Goal: Information Seeking & Learning: Find specific fact

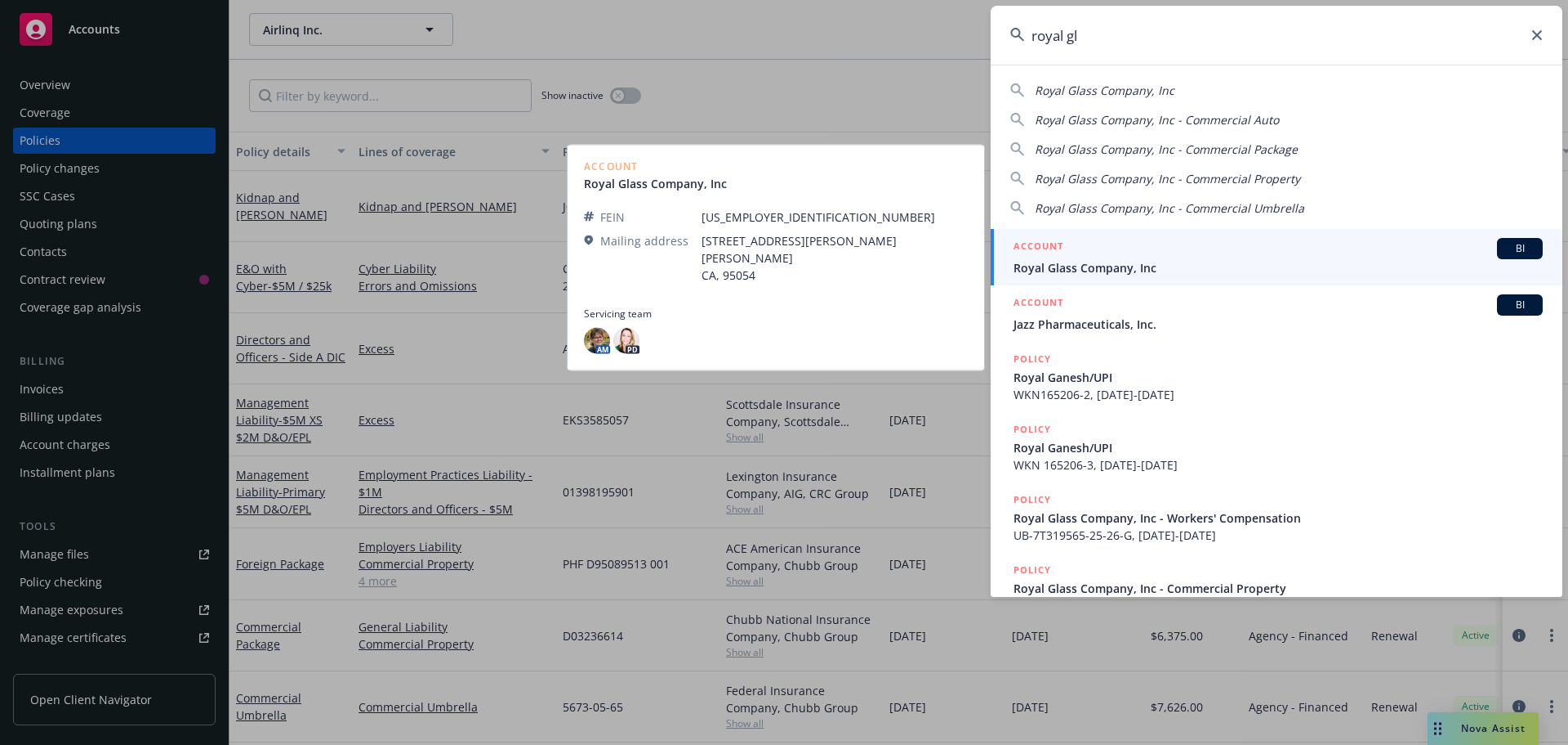
type input "royal gl"
click at [1141, 248] on div "ACCOUNT BI" at bounding box center [1279, 248] width 529 height 21
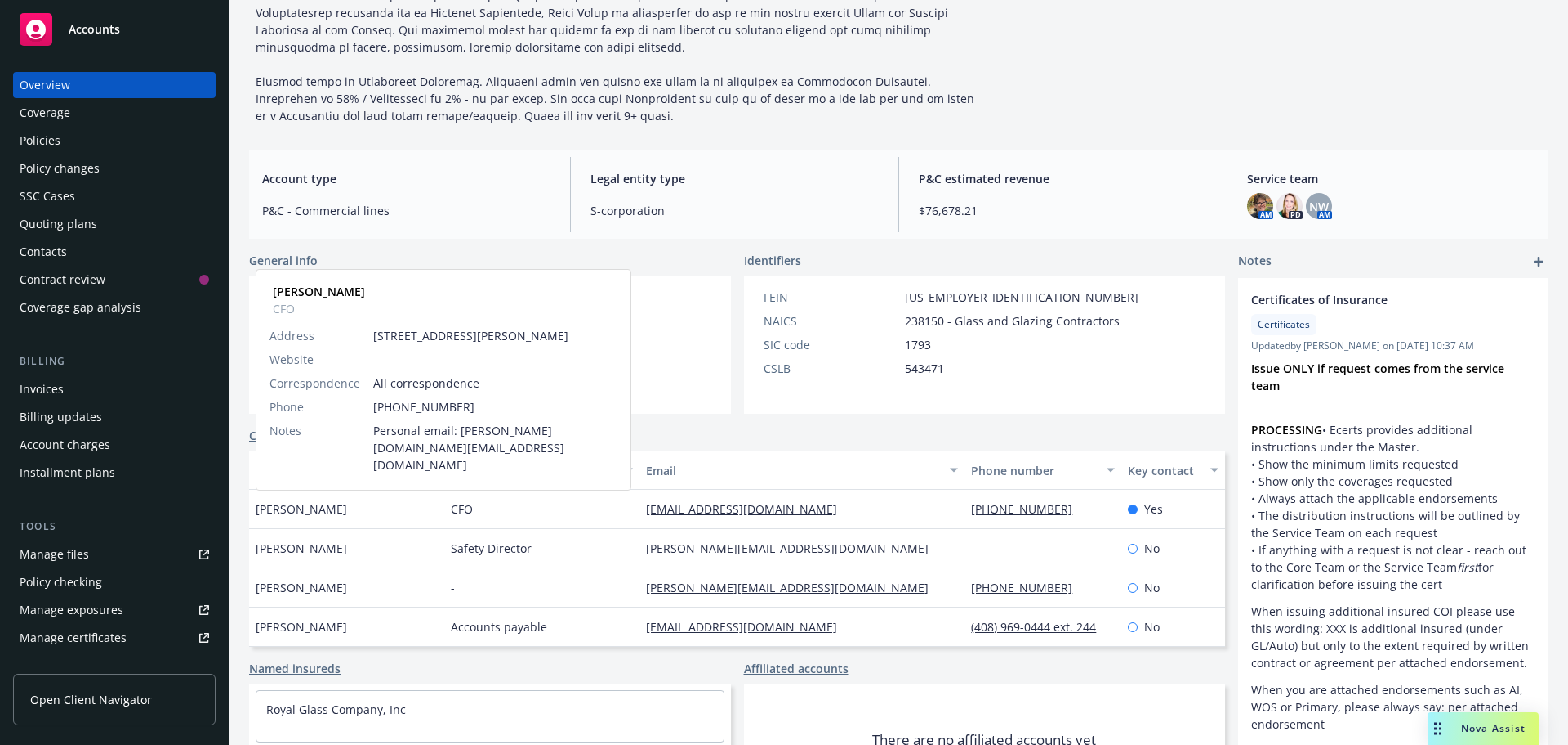
drag, startPoint x: 355, startPoint y: 508, endPoint x: 257, endPoint y: 509, distance: 98.0
click at [257, 509] on div "[PERSON_NAME] [PERSON_NAME] CFO Address [STREET_ADDRESS][PERSON_NAME] Website -…" at bounding box center [346, 509] width 196 height 39
copy span "[PERSON_NAME]"
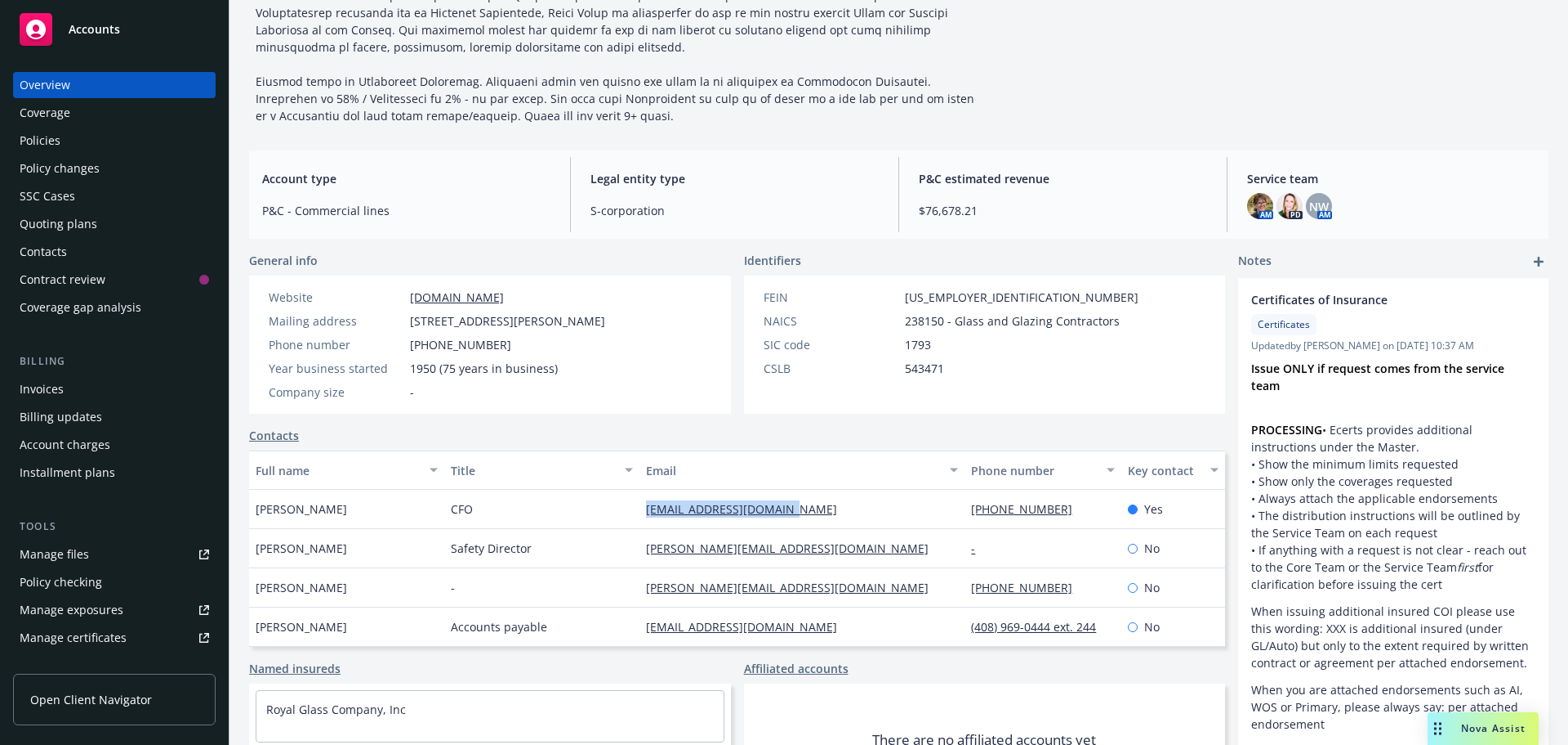
drag, startPoint x: 796, startPoint y: 508, endPoint x: 633, endPoint y: 512, distance: 163.0
click at [639, 512] on div "[EMAIL_ADDRESS][DOMAIN_NAME]" at bounding box center [802, 509] width 325 height 39
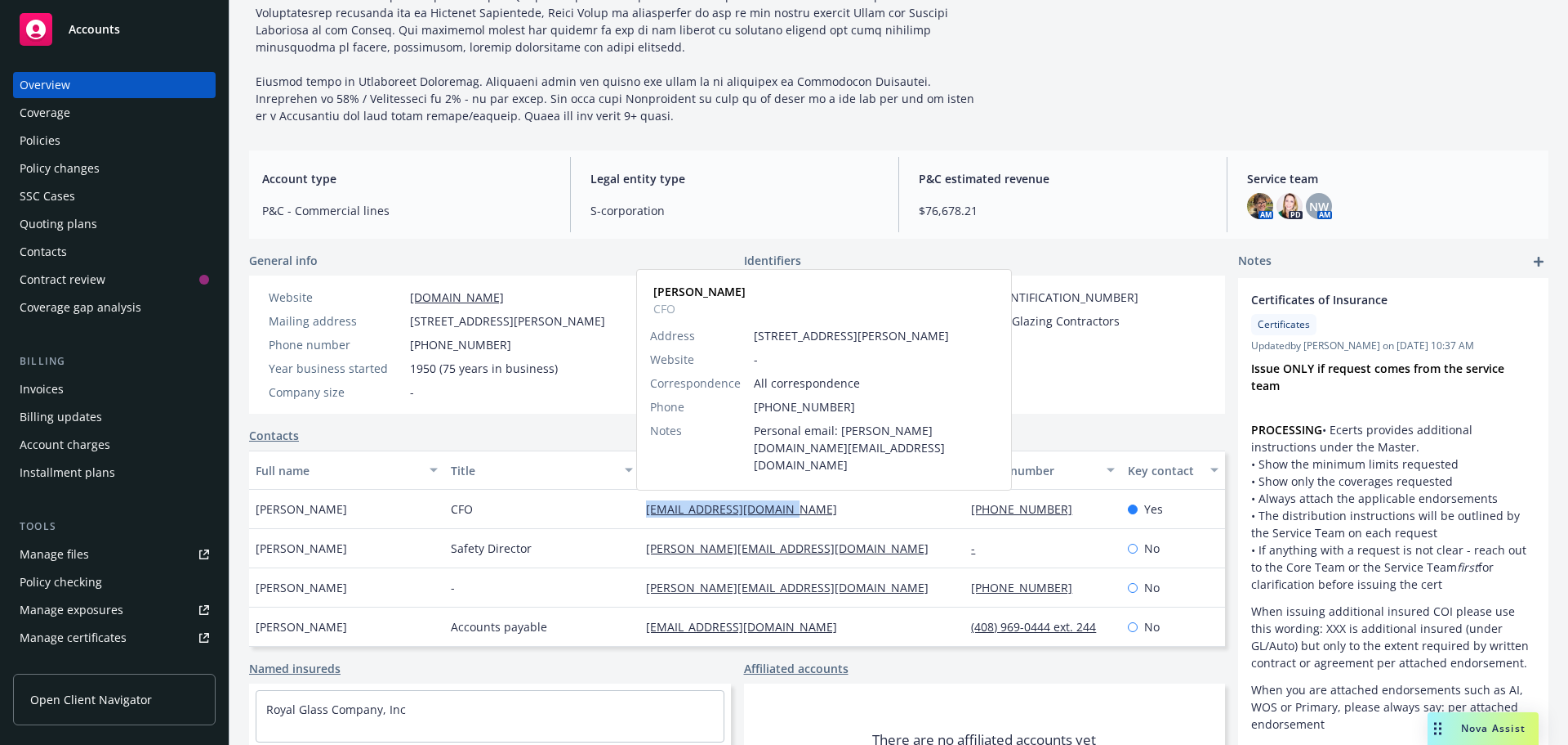
copy link "[EMAIL_ADDRESS][DOMAIN_NAME]"
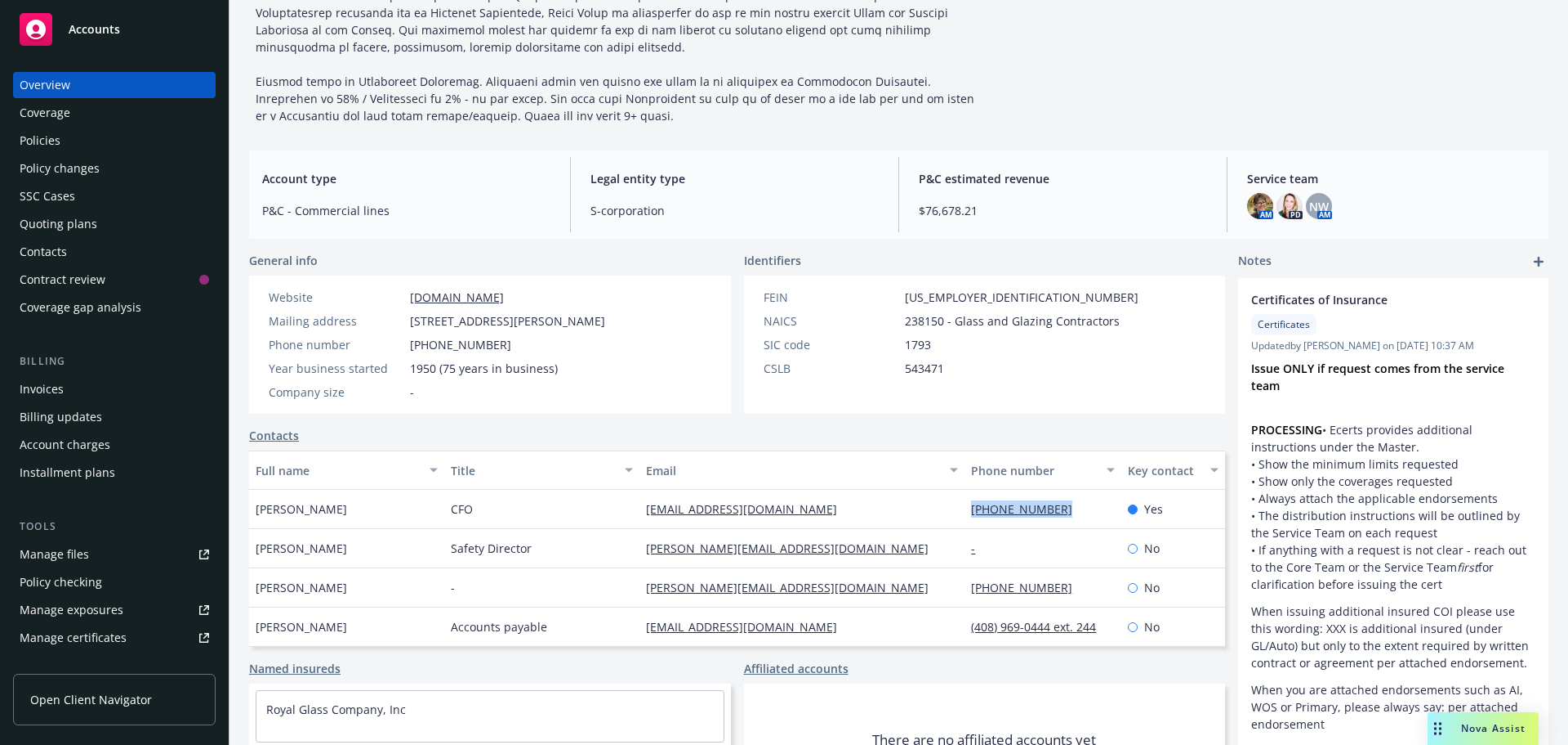
drag, startPoint x: 1055, startPoint y: 511, endPoint x: 951, endPoint y: 511, distance: 104.0
click at [965, 511] on div "[PHONE_NUMBER]" at bounding box center [1042, 509] width 156 height 39
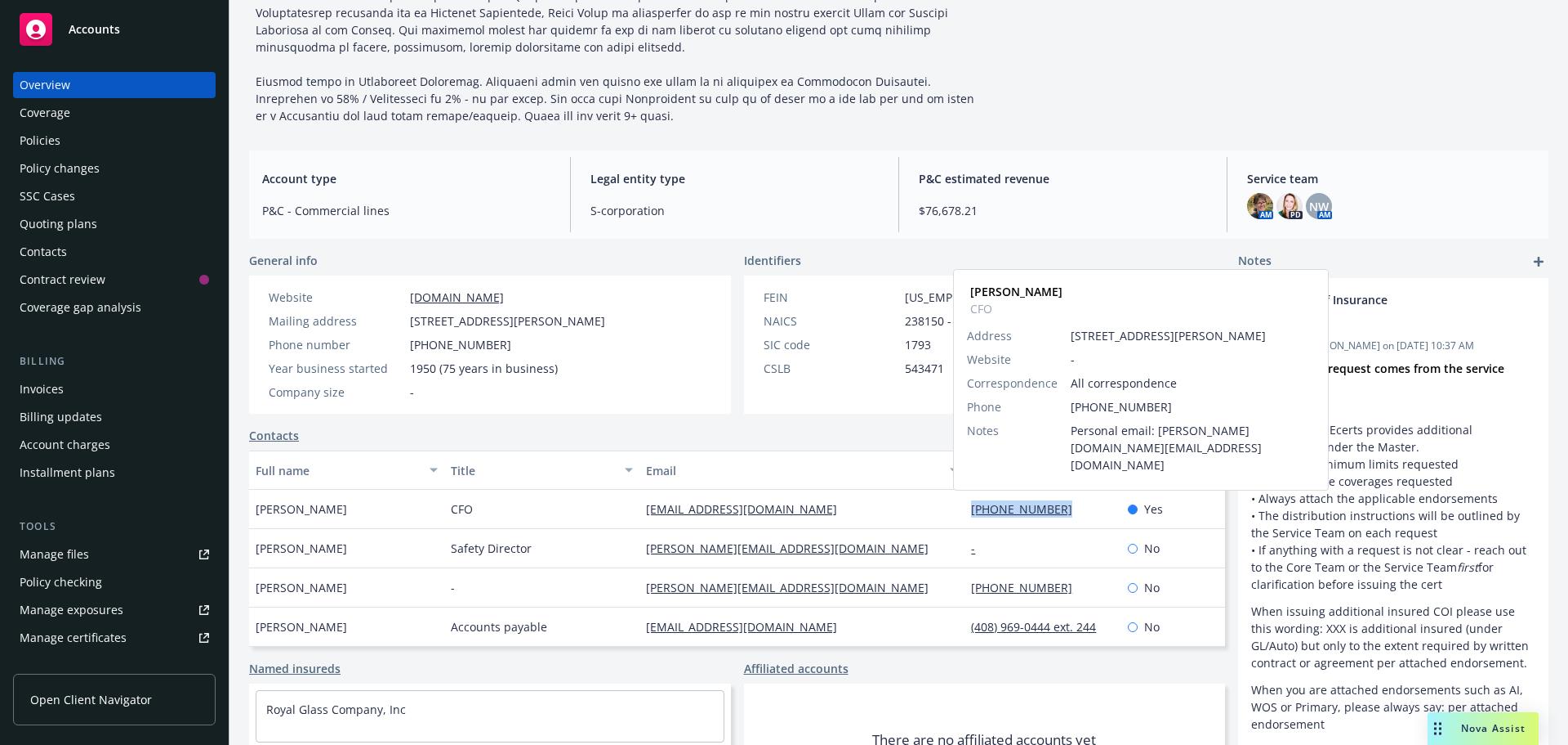
copy link "[PHONE_NUMBER]"
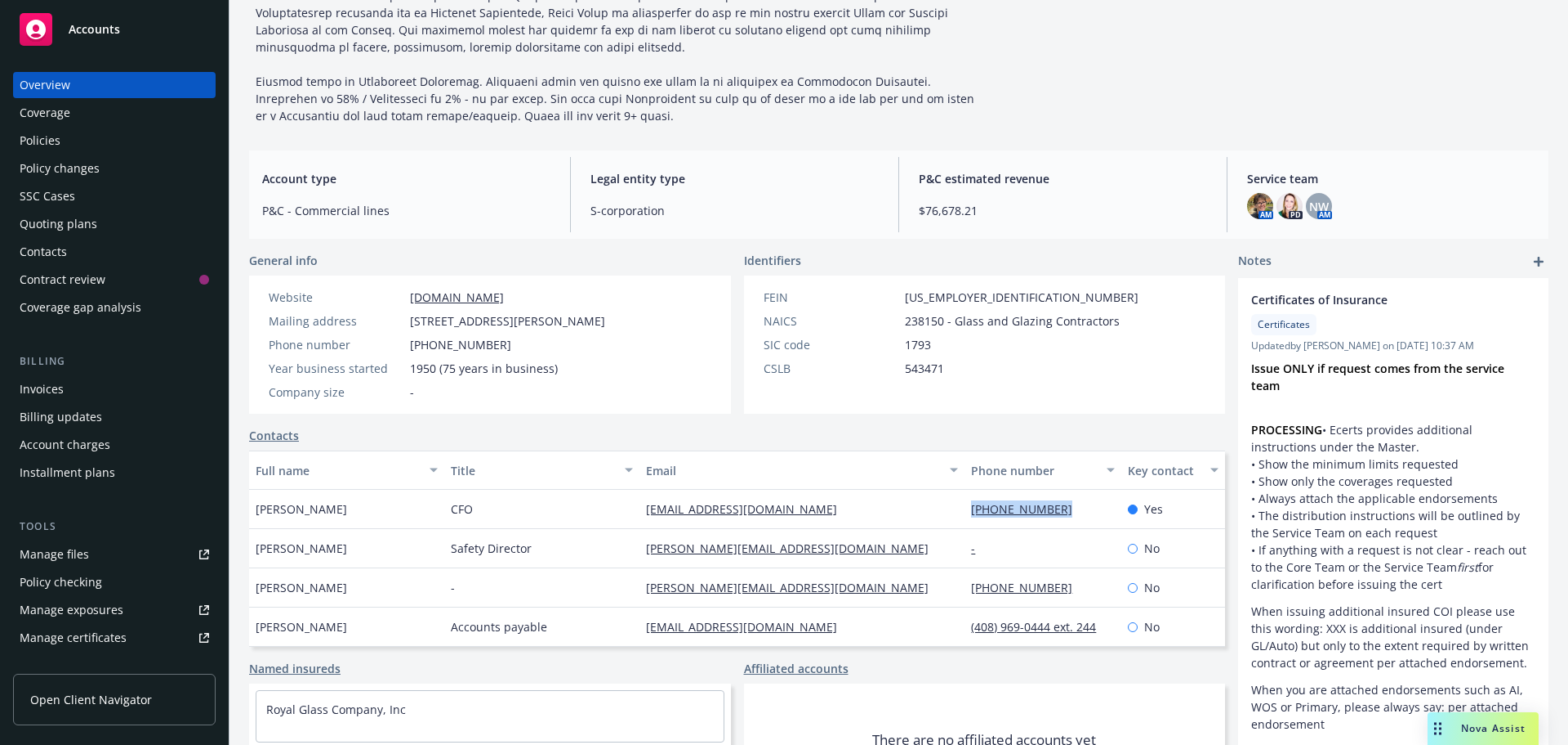
click at [53, 148] on div "Policies" at bounding box center [40, 140] width 41 height 26
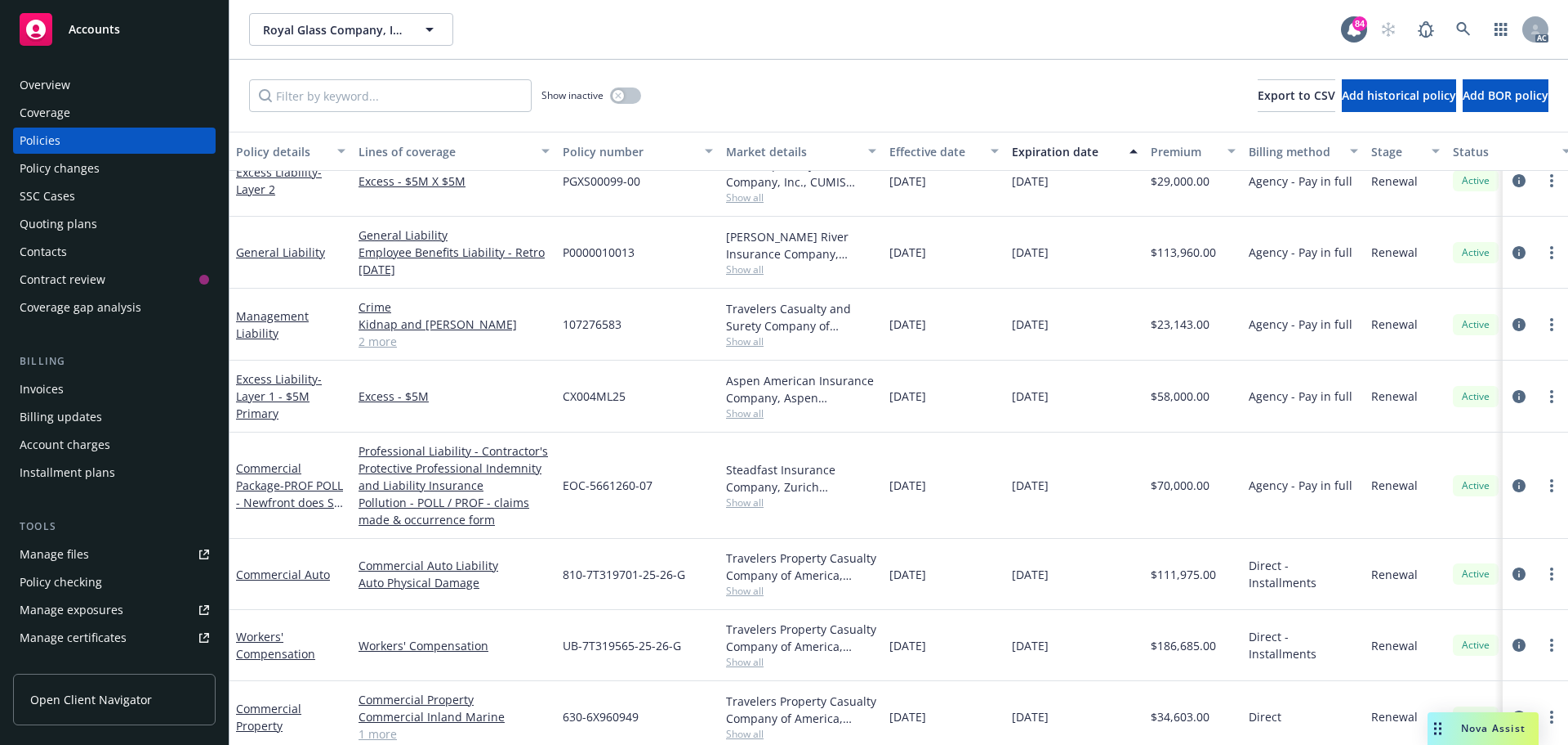
scroll to position [182, 0]
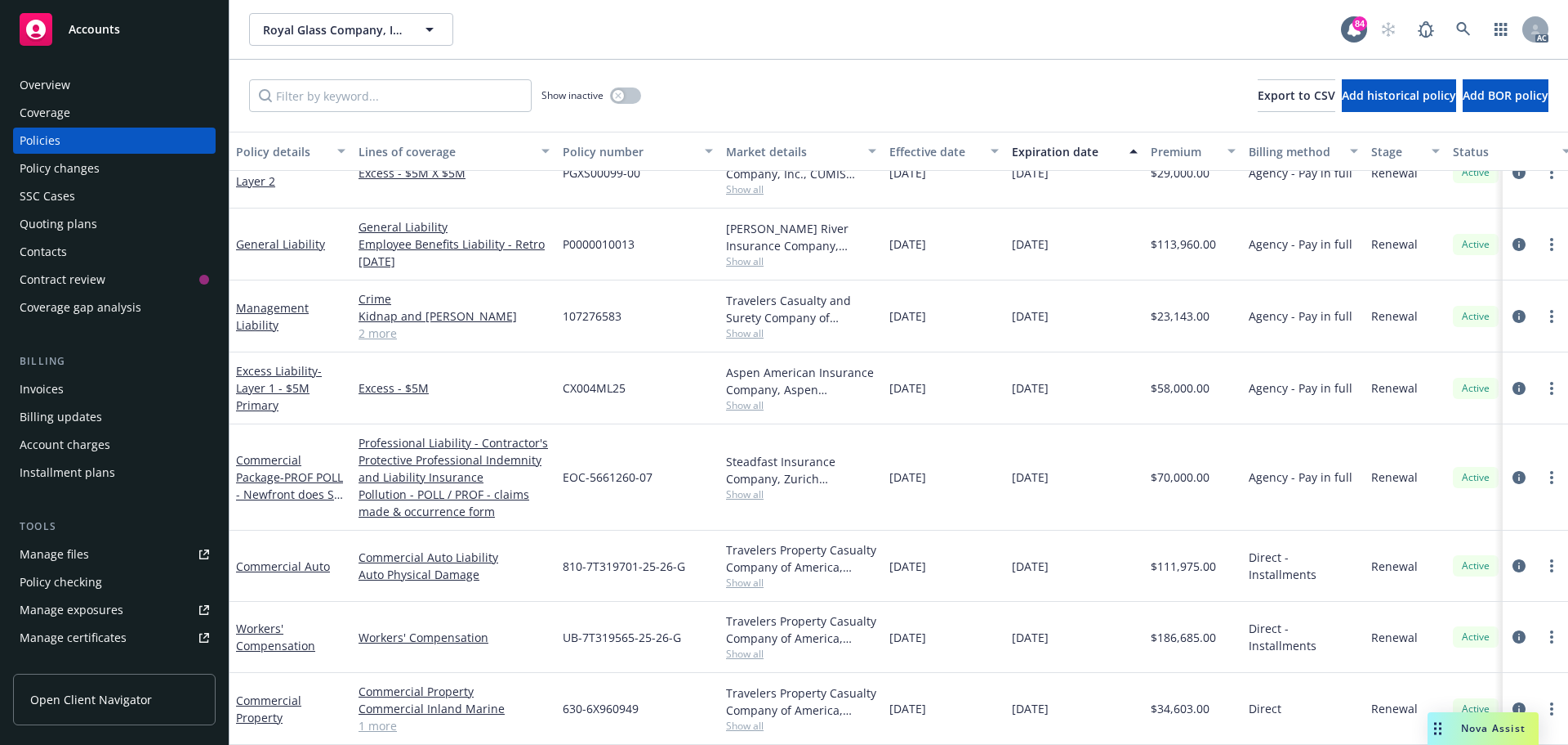
click at [385, 717] on link "1 more" at bounding box center [454, 726] width 191 height 18
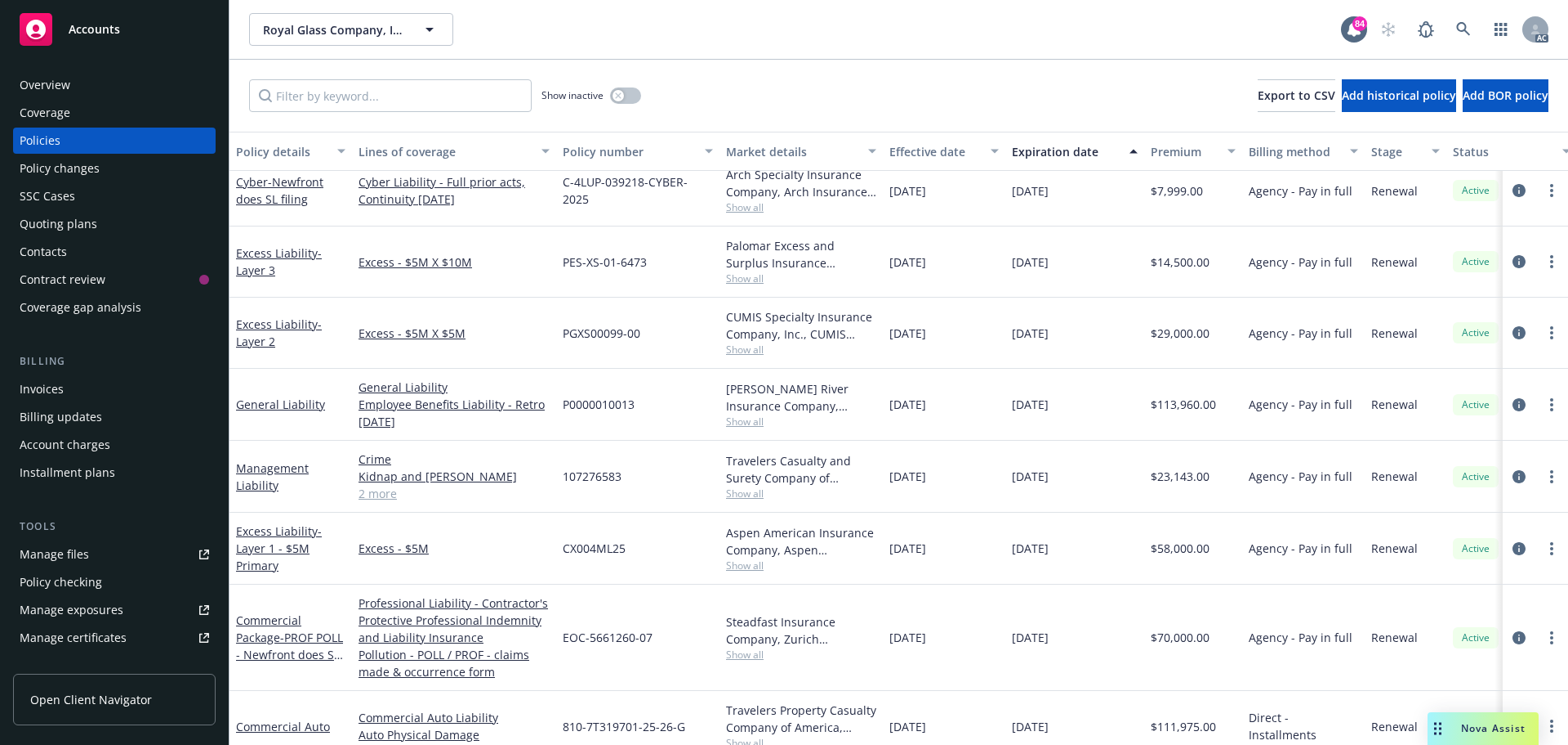
scroll to position [0, 0]
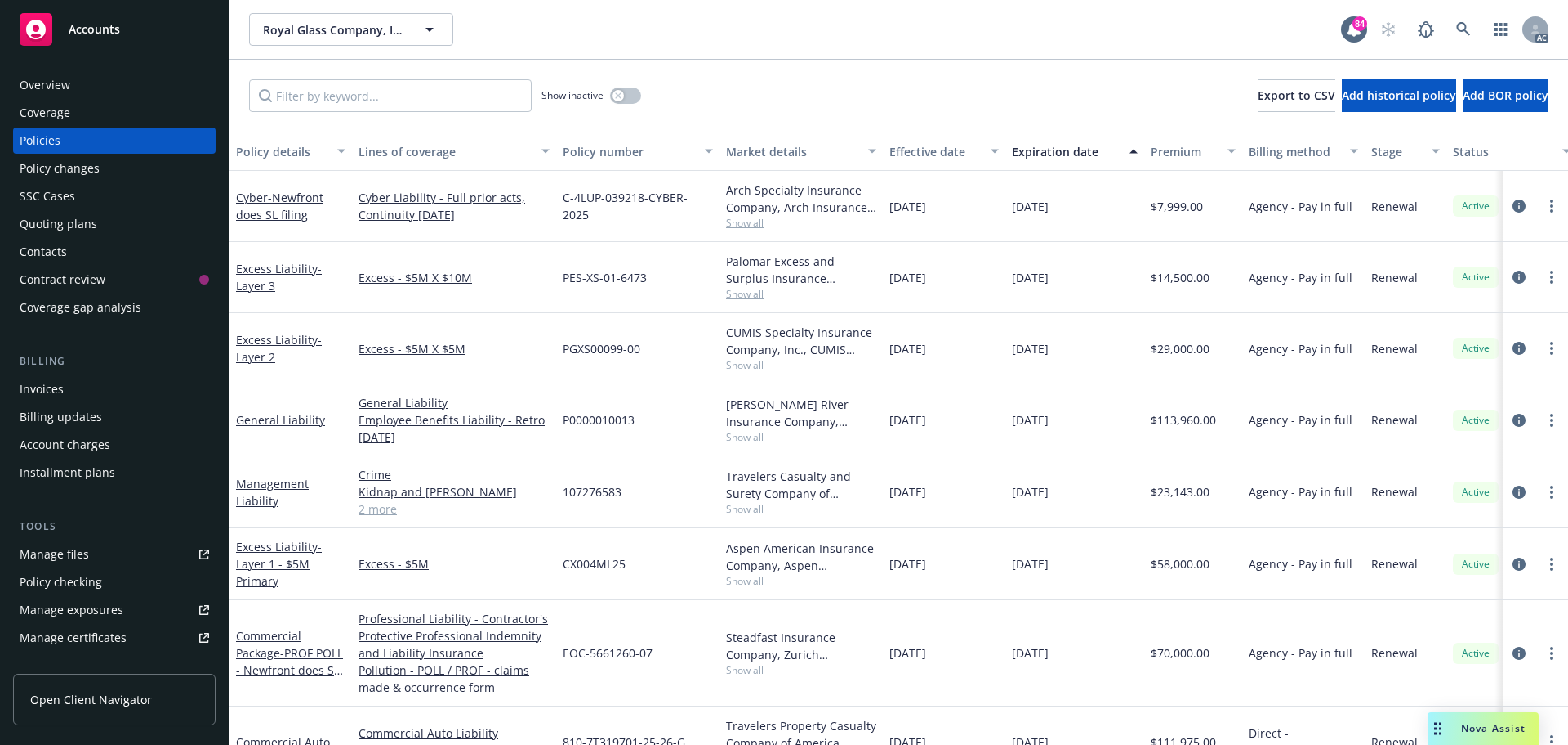
click at [386, 515] on link "2 more" at bounding box center [454, 509] width 191 height 18
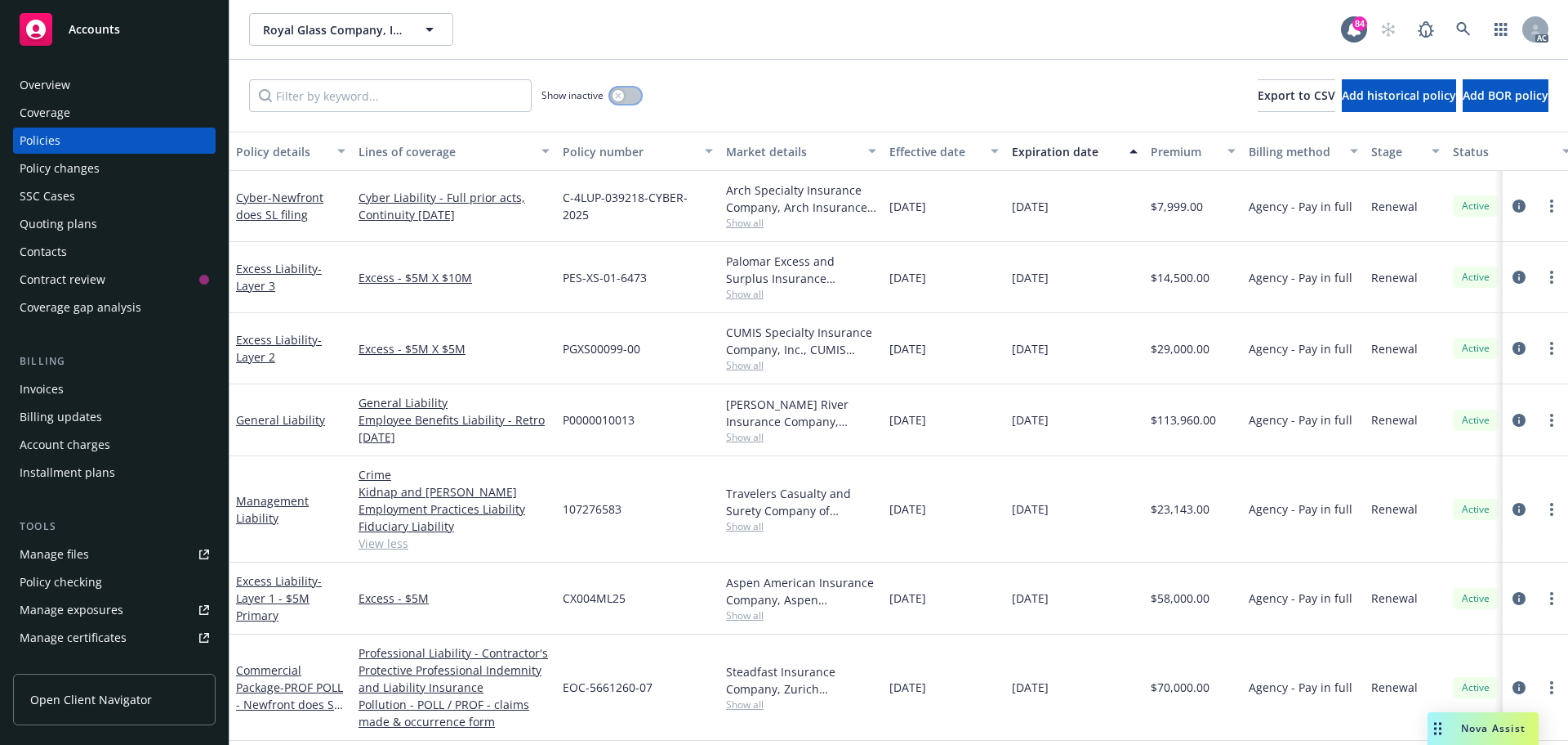
click at [622, 94] on icon "button" at bounding box center [618, 95] width 7 height 7
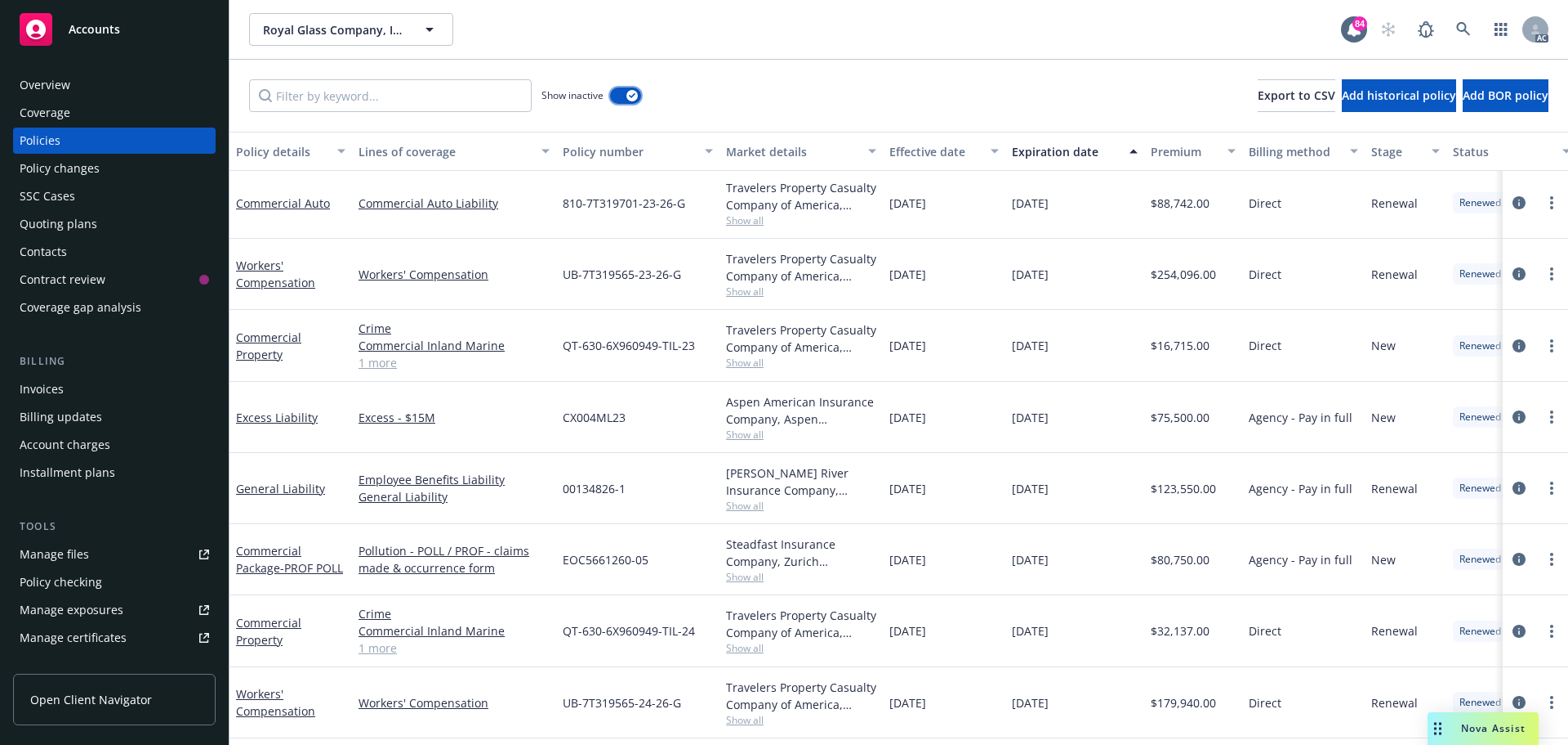
scroll to position [1553, 0]
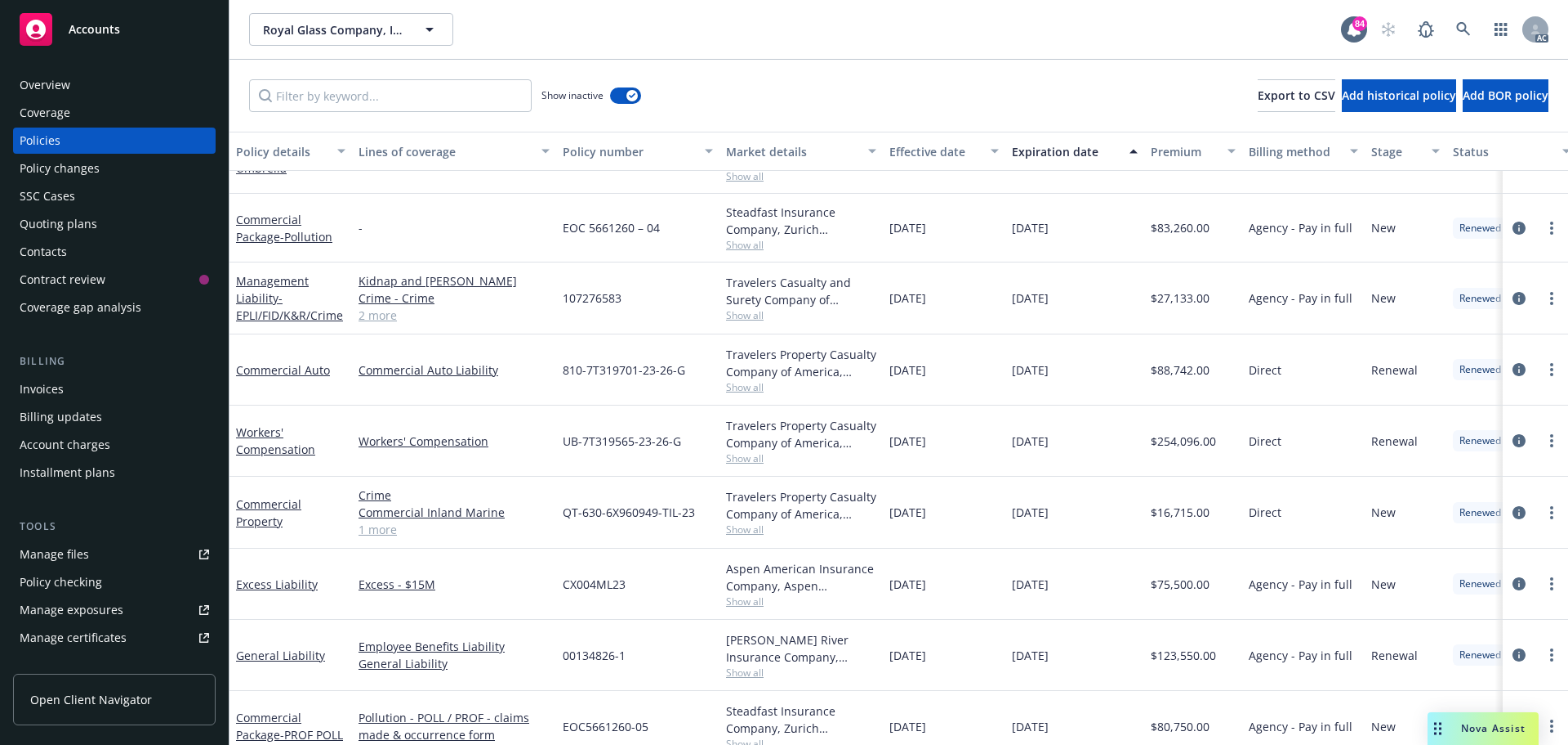
click at [384, 534] on link "1 more" at bounding box center [454, 530] width 191 height 18
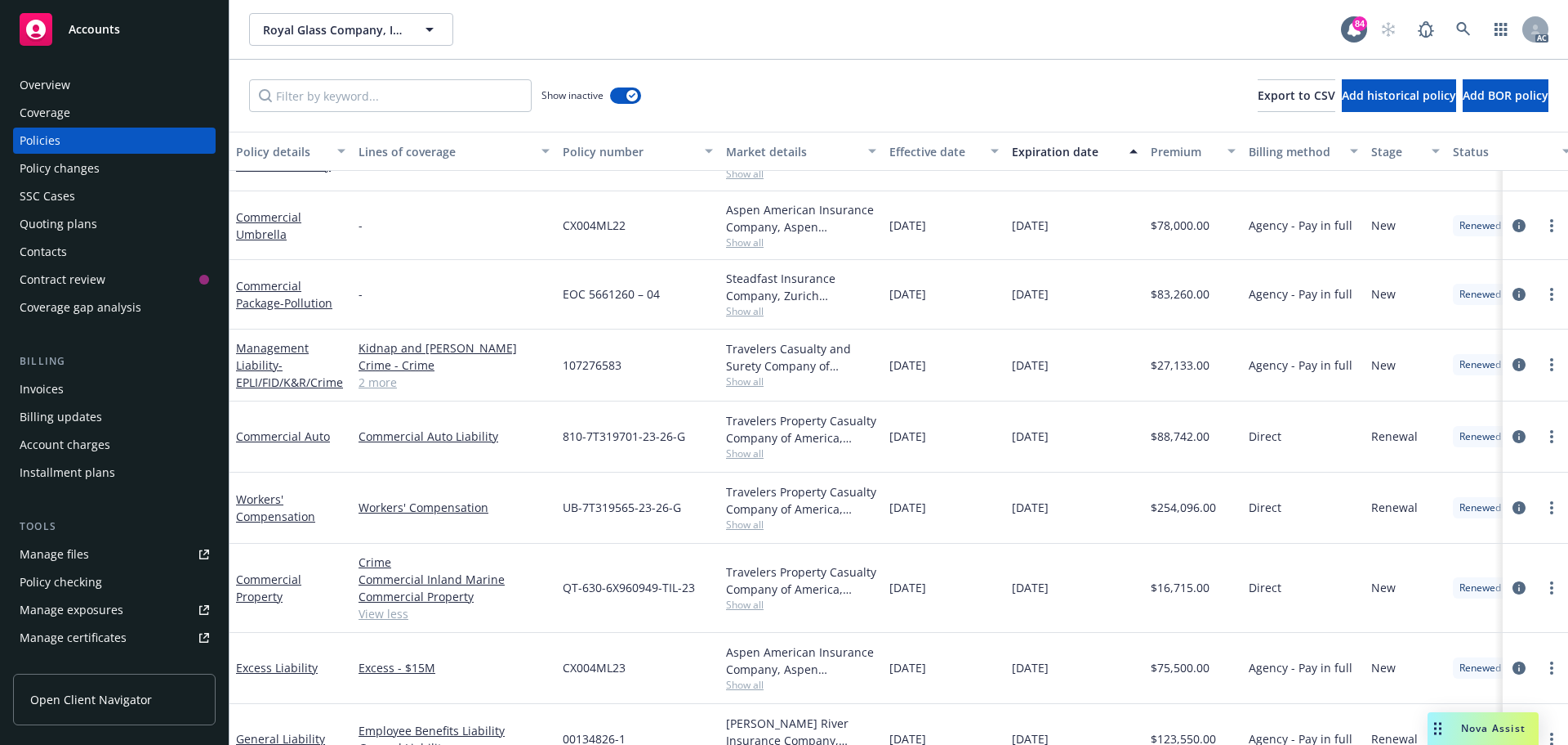
scroll to position [1471, 0]
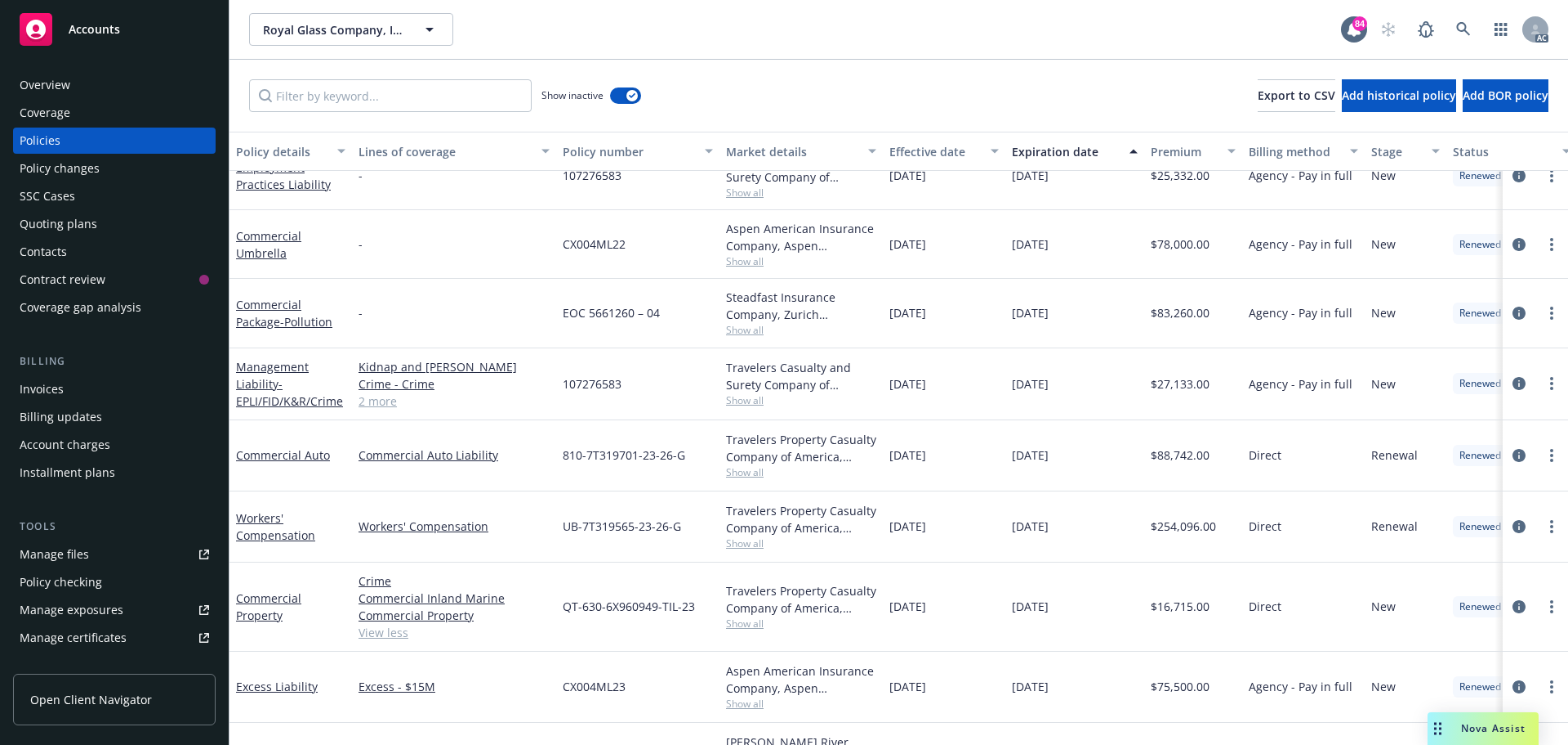
click at [371, 404] on link "2 more" at bounding box center [454, 401] width 191 height 18
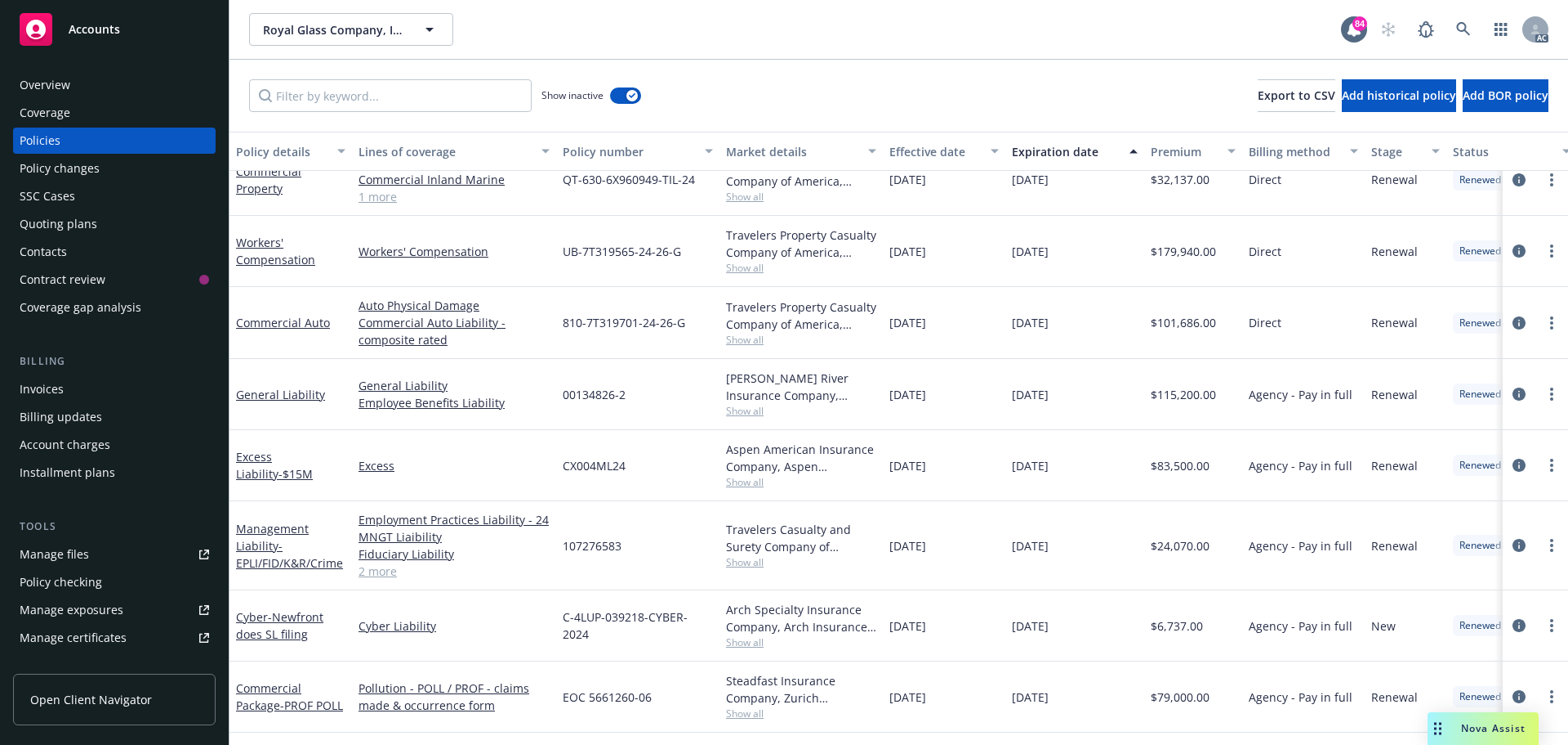
scroll to position [2207, 0]
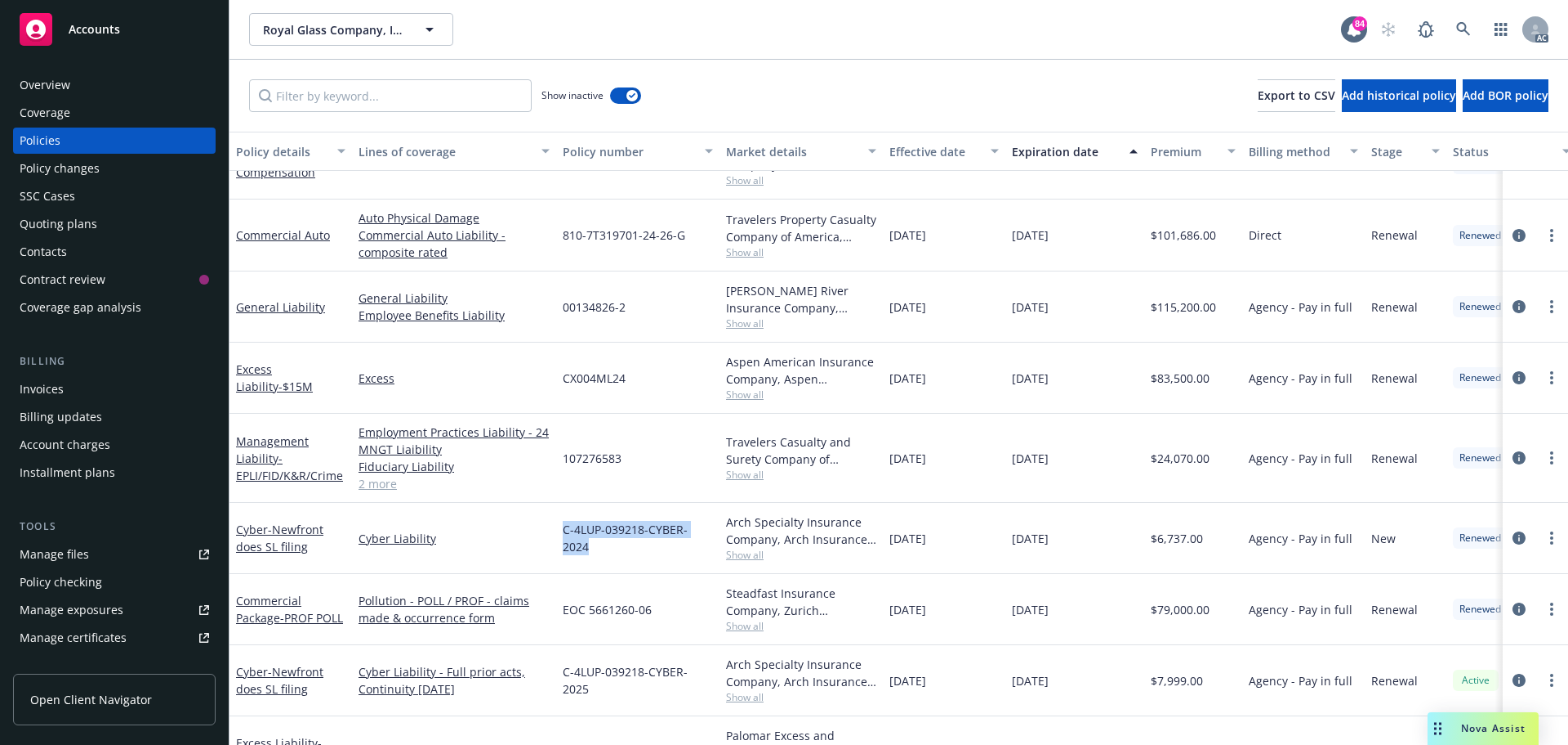
drag, startPoint x: 704, startPoint y: 536, endPoint x: 562, endPoint y: 542, distance: 142.1
click at [562, 542] on div "C-4LUP-039218-CYBER-2024" at bounding box center [638, 538] width 164 height 71
copy span "C-4LUP-039218-CYBER-2024"
click at [734, 552] on span "Show all" at bounding box center [801, 554] width 150 height 14
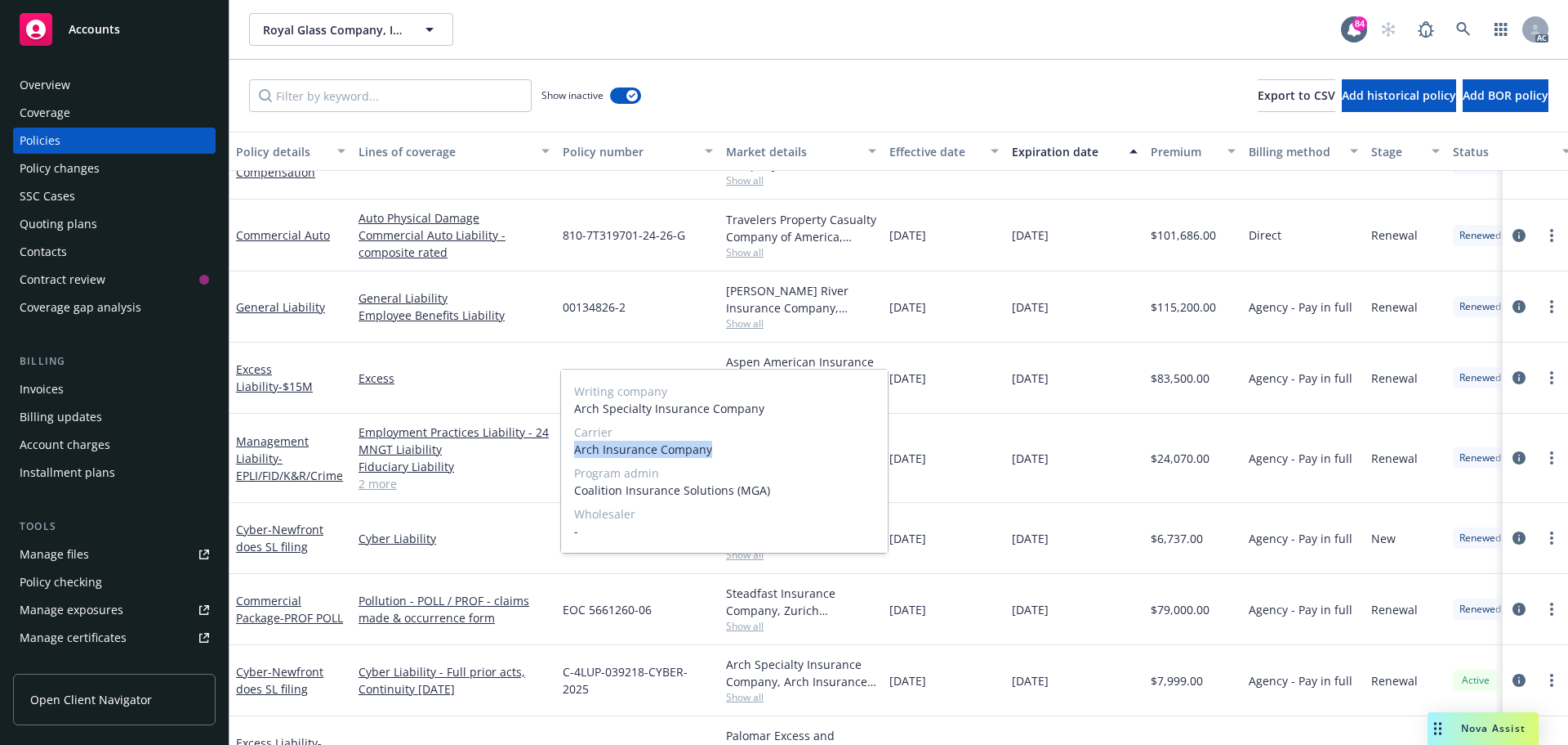
drag, startPoint x: 725, startPoint y: 450, endPoint x: 571, endPoint y: 454, distance: 154.1
click at [571, 454] on div "Writing company Arch Specialty Insurance Company Carrier Arch Insurance Company…" at bounding box center [725, 461] width 327 height 183
copy span "Arch Insurance Company"
